Goal: Information Seeking & Learning: Understand process/instructions

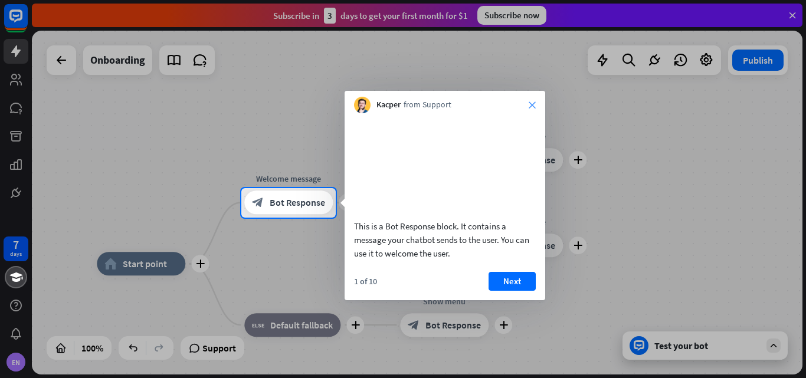
click at [529, 103] on icon "close" at bounding box center [532, 105] width 7 height 7
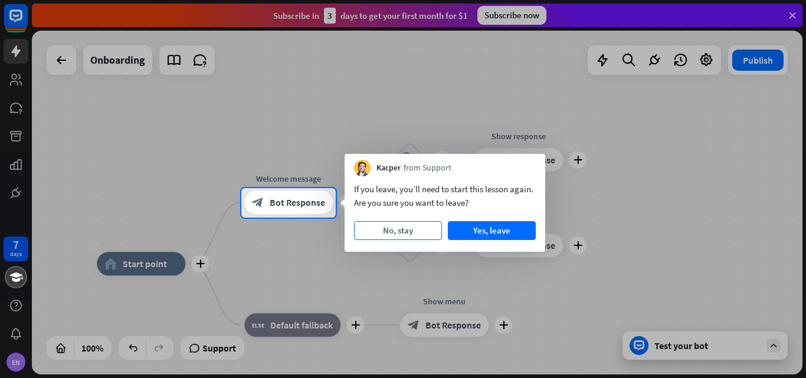
click at [399, 232] on button "No, stay" at bounding box center [398, 230] width 88 height 19
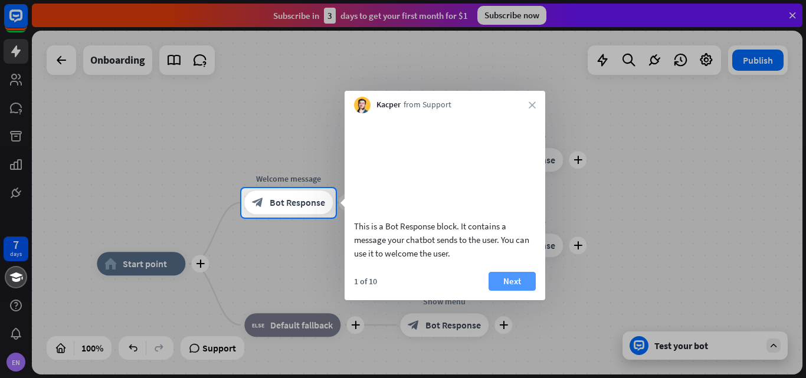
click at [520, 291] on button "Next" at bounding box center [512, 281] width 47 height 19
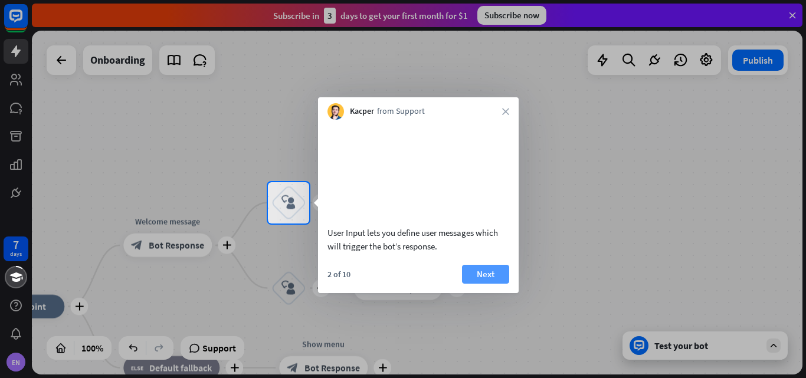
click at [495, 284] on button "Next" at bounding box center [485, 274] width 47 height 19
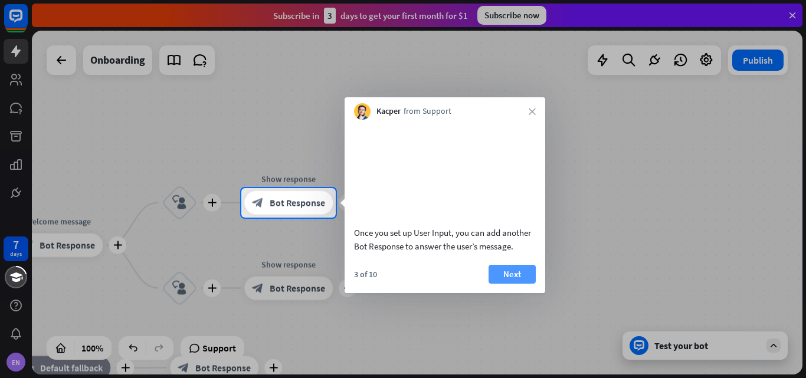
click at [515, 284] on button "Next" at bounding box center [512, 274] width 47 height 19
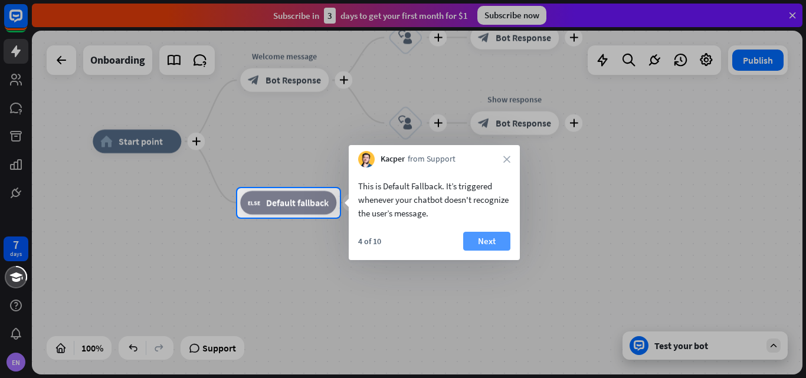
click at [489, 240] on button "Next" at bounding box center [486, 241] width 47 height 19
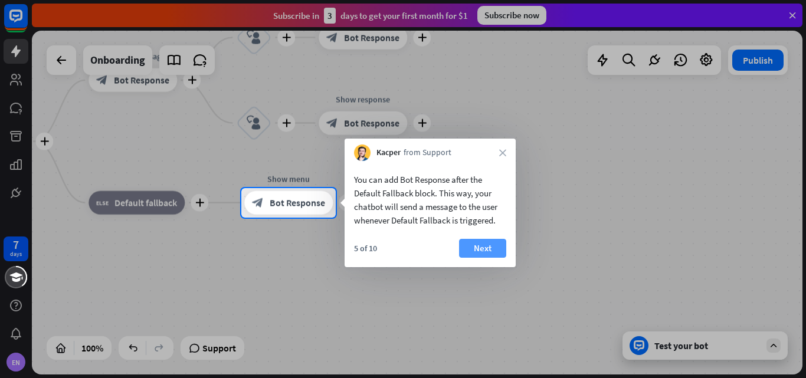
click at [495, 245] on button "Next" at bounding box center [482, 248] width 47 height 19
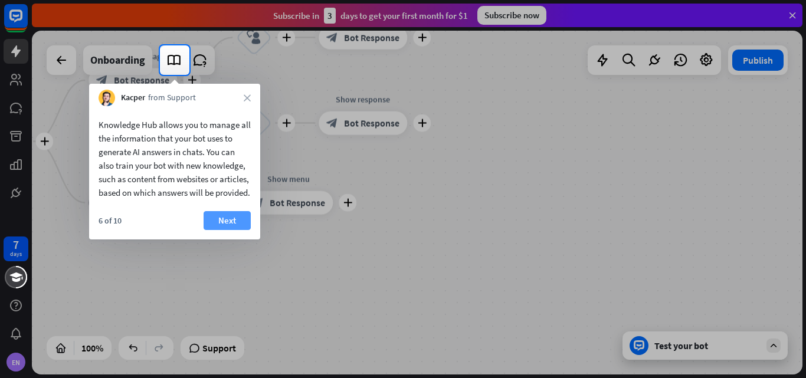
click at [228, 230] on button "Next" at bounding box center [227, 220] width 47 height 19
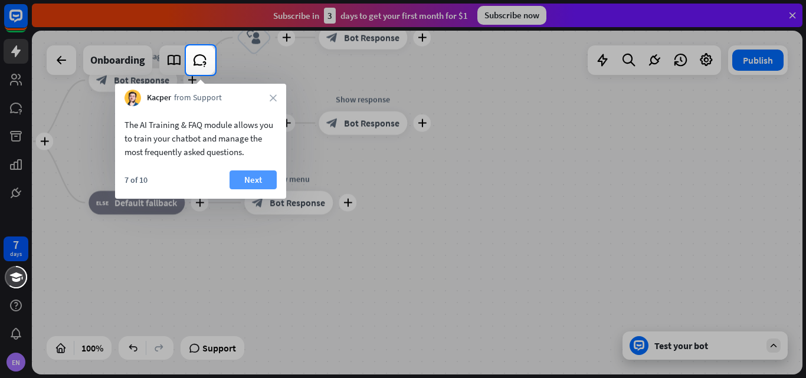
click at [260, 183] on button "Next" at bounding box center [253, 180] width 47 height 19
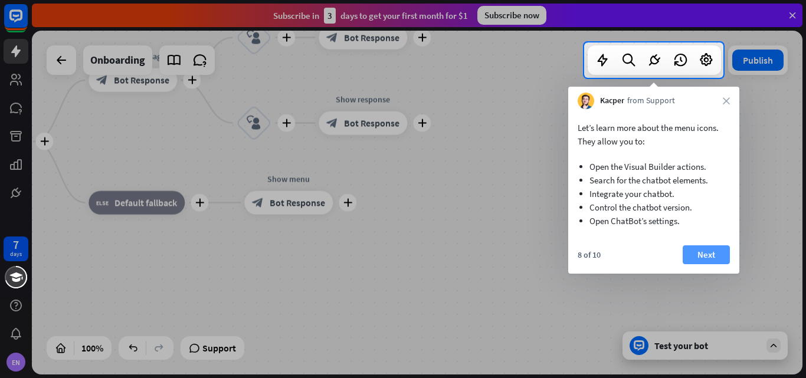
click at [714, 256] on button "Next" at bounding box center [706, 255] width 47 height 19
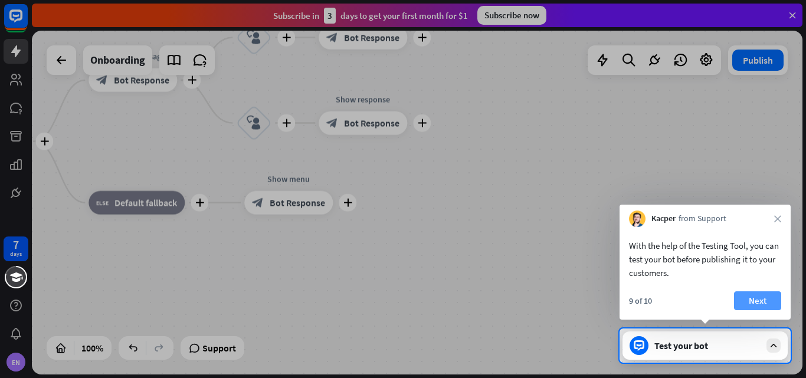
click at [756, 302] on button "Next" at bounding box center [757, 301] width 47 height 19
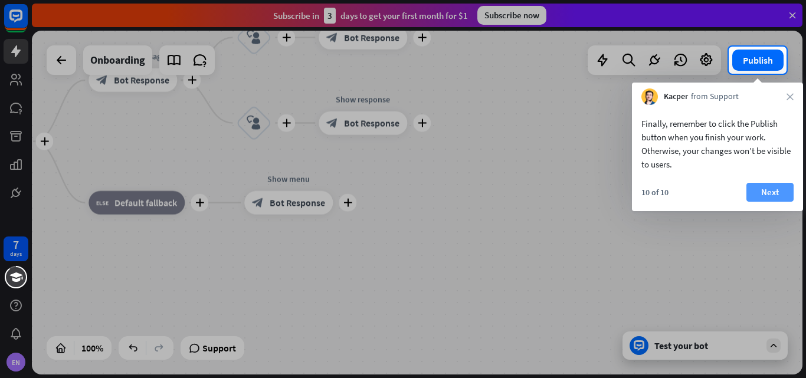
click at [783, 197] on button "Next" at bounding box center [770, 192] width 47 height 19
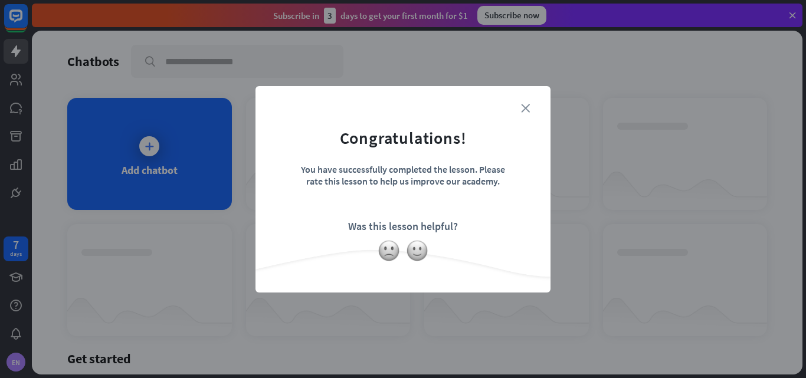
click at [525, 110] on icon "close" at bounding box center [525, 108] width 9 height 9
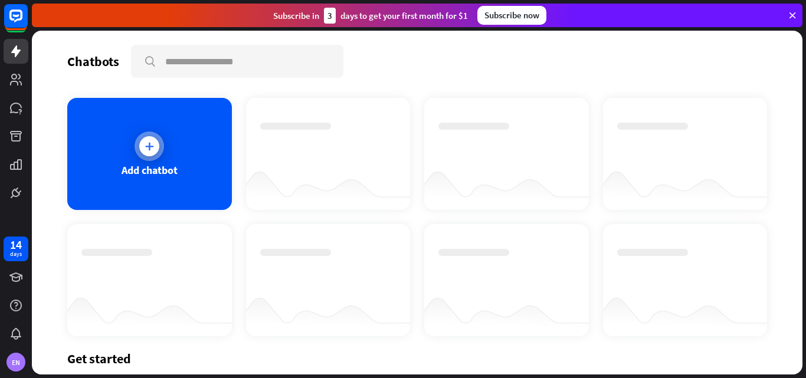
click at [156, 146] on div at bounding box center [149, 146] width 20 height 20
